Goal: Find specific page/section: Find specific page/section

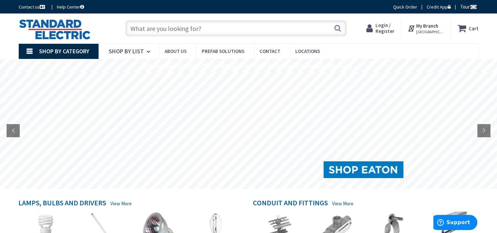
click at [389, 30] on span "Login / Register" at bounding box center [385, 28] width 19 height 12
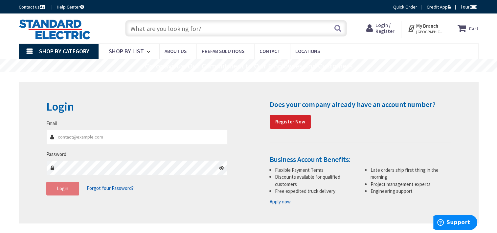
type input "[EMAIL_ADDRESS][DOMAIN_NAME]"
click at [59, 191] on span "Login" at bounding box center [63, 188] width 12 height 6
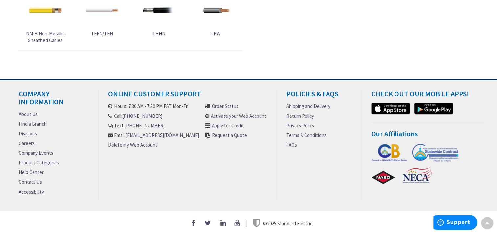
click at [21, 121] on link "Find a Branch" at bounding box center [33, 123] width 28 height 7
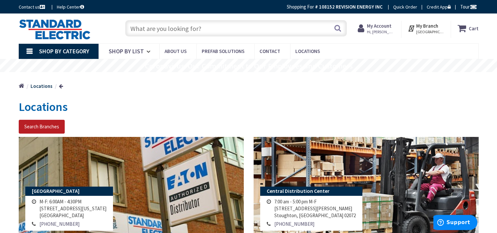
click at [44, 124] on button "Search Branches" at bounding box center [42, 127] width 46 height 14
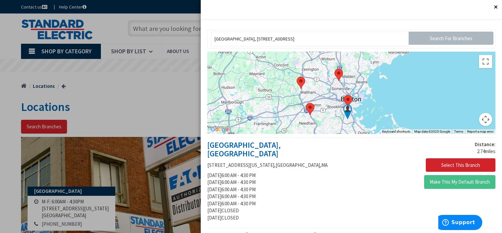
drag, startPoint x: 451, startPoint y: 90, endPoint x: 447, endPoint y: 119, distance: 28.9
click at [447, 119] on div at bounding box center [351, 93] width 288 height 82
click at [481, 62] on button "Toggle fullscreen view" at bounding box center [485, 61] width 13 height 13
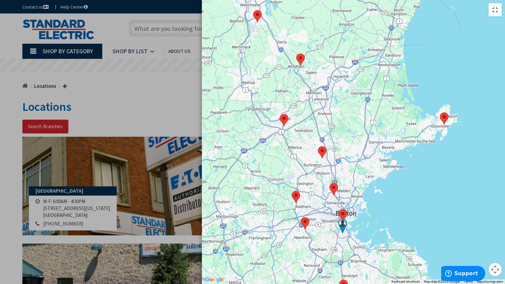
drag, startPoint x: 269, startPoint y: 72, endPoint x: 262, endPoint y: 138, distance: 66.8
click at [262, 138] on div at bounding box center [353, 142] width 303 height 284
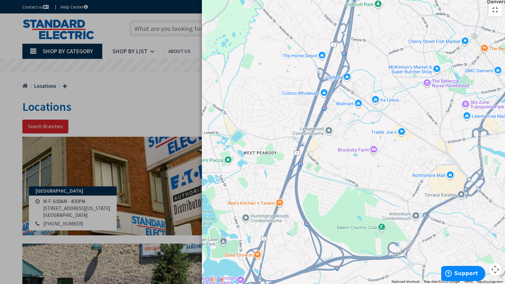
drag, startPoint x: 66, startPoint y: 116, endPoint x: 190, endPoint y: 207, distance: 153.7
click at [202, 208] on div at bounding box center [353, 142] width 303 height 284
